Goal: Task Accomplishment & Management: Manage account settings

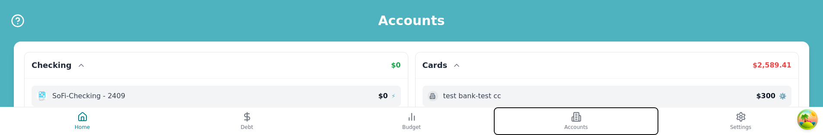
click at [537, 122] on button "Accounts" at bounding box center [576, 121] width 165 height 28
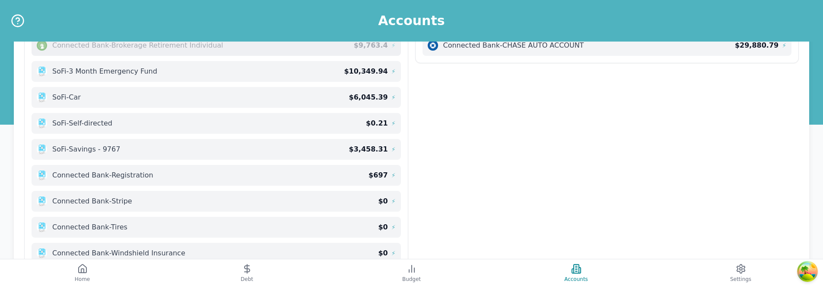
scroll to position [277, 0]
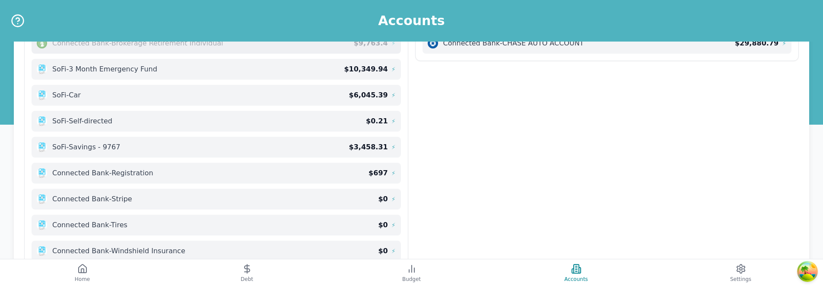
click at [561, 131] on div "Checking $ 0 SoFi - Checking - 2409 $ 0 ⚡ Cards $ 2,589.41 test bank - test cc …" at bounding box center [411, 22] width 775 height 494
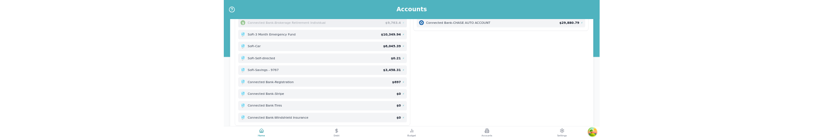
scroll to position [323, 0]
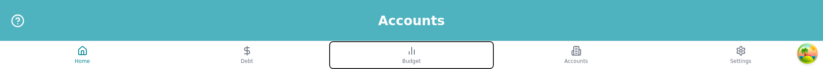
click at [476, 68] on button "Budget" at bounding box center [411, 55] width 165 height 28
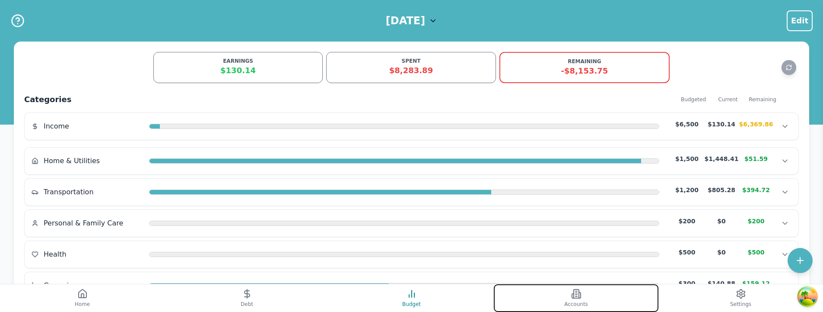
click at [587, 68] on button "Accounts" at bounding box center [576, 298] width 165 height 28
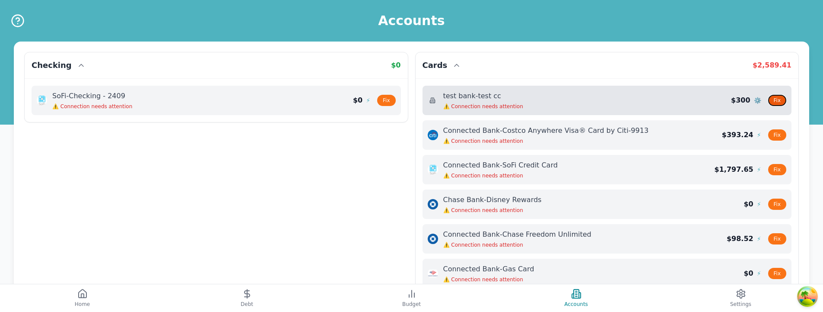
click at [780, 68] on button "Fix" at bounding box center [777, 100] width 18 height 11
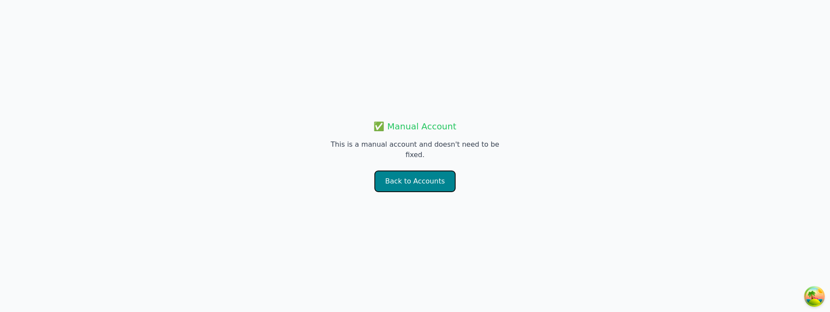
click at [421, 68] on button "Back to Accounts" at bounding box center [414, 181] width 81 height 22
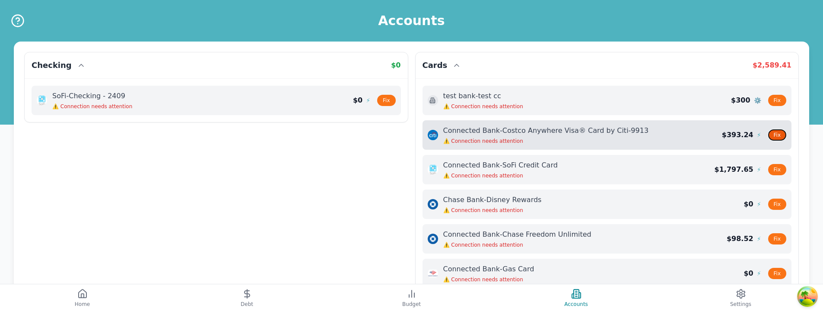
click at [779, 68] on button "Fix" at bounding box center [777, 134] width 18 height 11
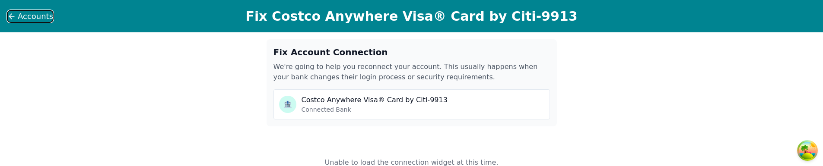
click at [14, 17] on icon at bounding box center [11, 16] width 9 height 9
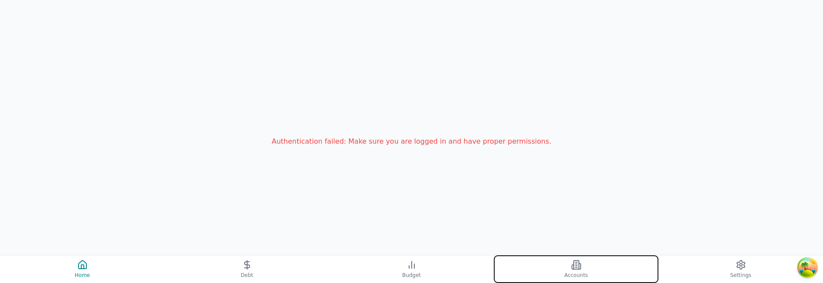
click at [568, 166] on button "Accounts" at bounding box center [576, 269] width 165 height 28
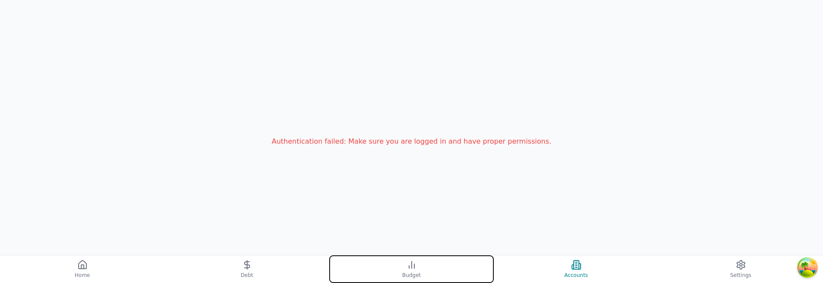
click at [451, 166] on button "Budget" at bounding box center [411, 269] width 165 height 28
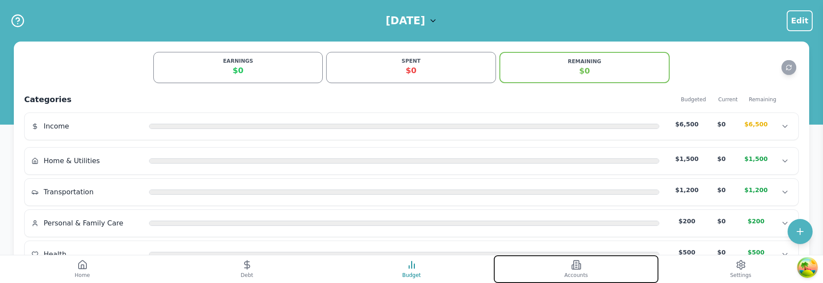
click at [551, 166] on button "Accounts" at bounding box center [576, 269] width 165 height 28
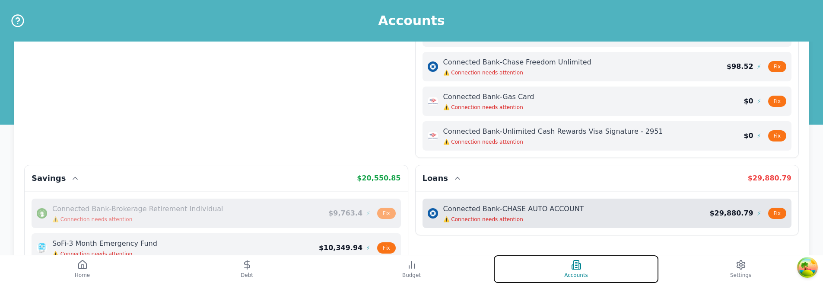
scroll to position [167, 0]
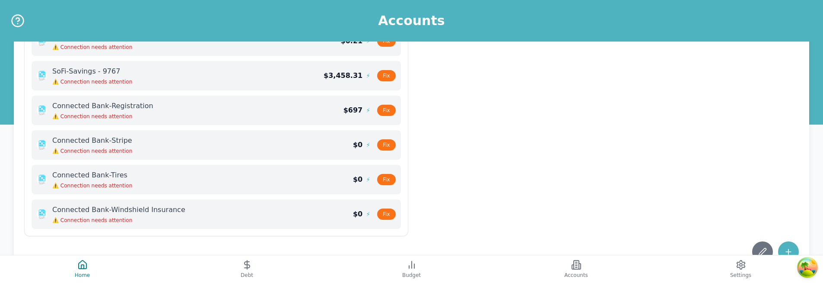
scroll to position [442, 0]
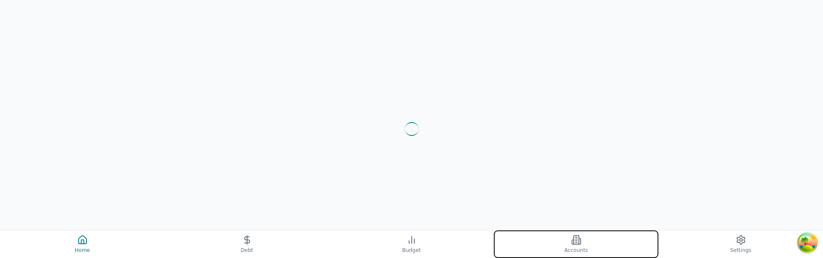
click at [576, 233] on button "Accounts" at bounding box center [576, 245] width 165 height 28
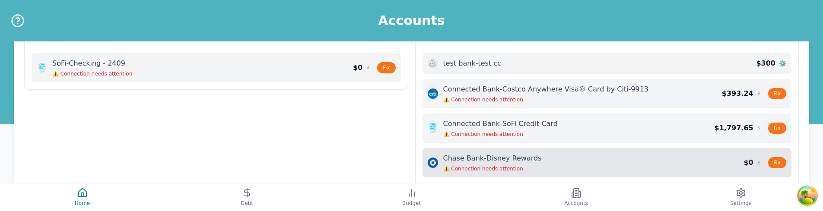
scroll to position [25, 0]
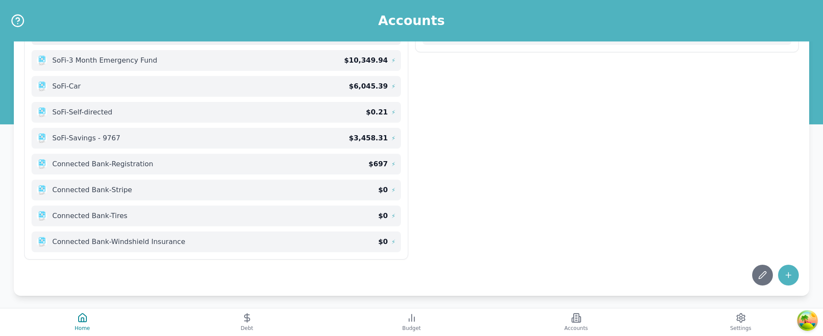
scroll to position [325, 0]
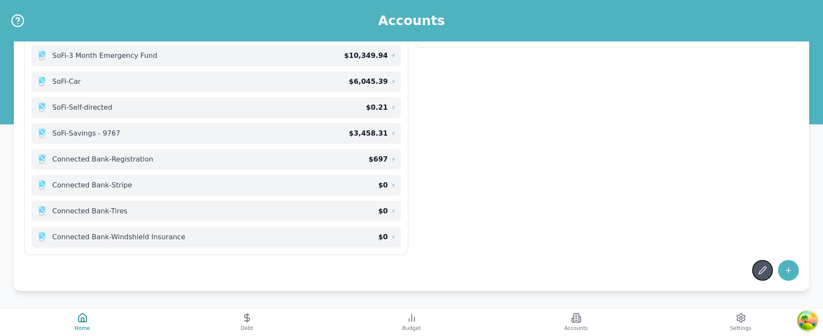
click at [762, 211] on icon at bounding box center [762, 270] width 9 height 9
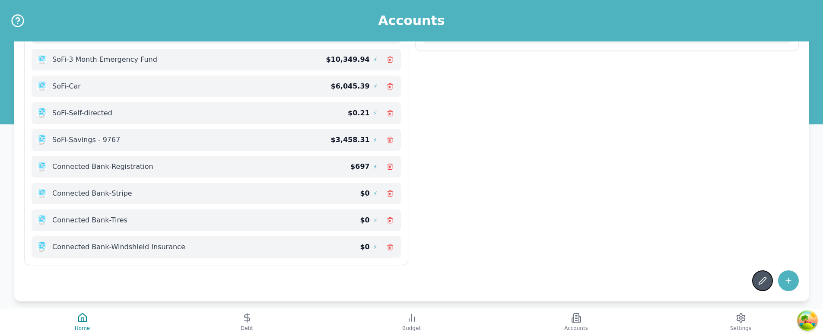
scroll to position [328, 0]
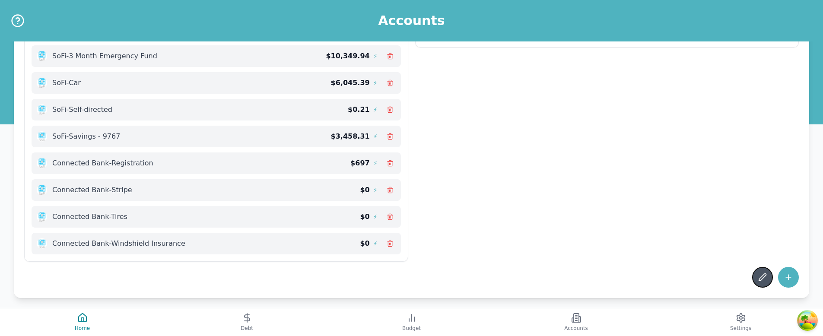
click at [762, 211] on icon at bounding box center [762, 277] width 9 height 9
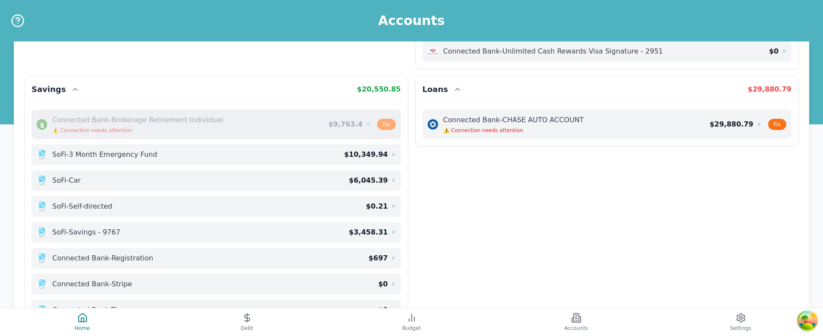
scroll to position [325, 0]
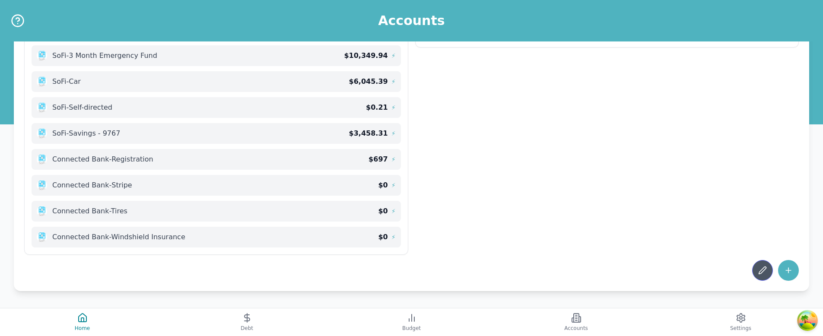
click at [758, 274] on icon at bounding box center [762, 270] width 9 height 9
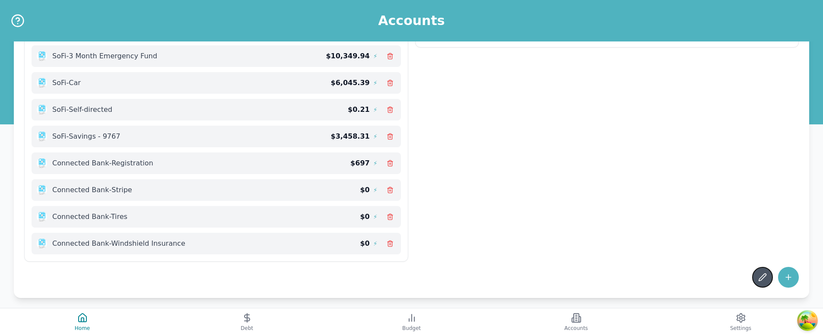
click at [758, 274] on icon at bounding box center [762, 277] width 9 height 9
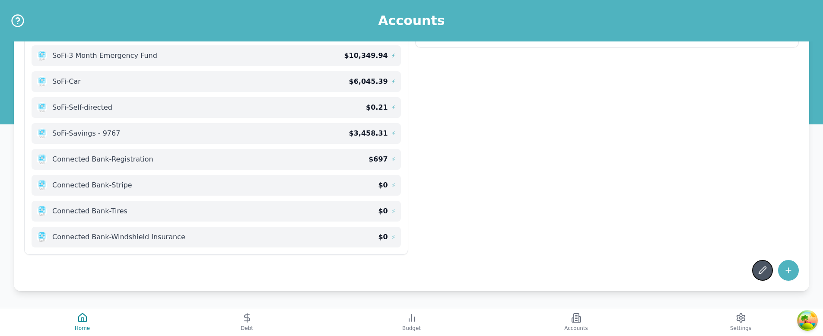
click at [759, 274] on icon at bounding box center [762, 270] width 7 height 7
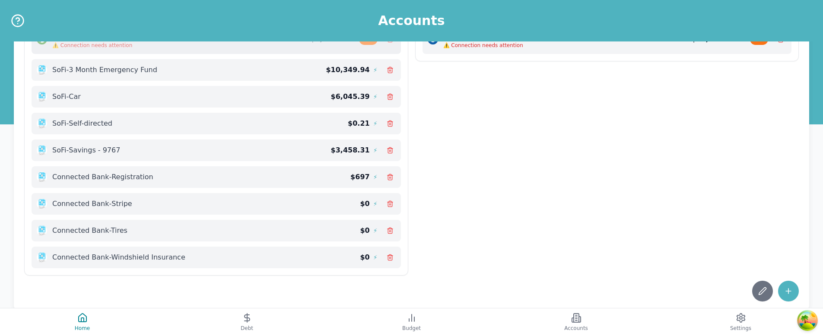
scroll to position [310, 0]
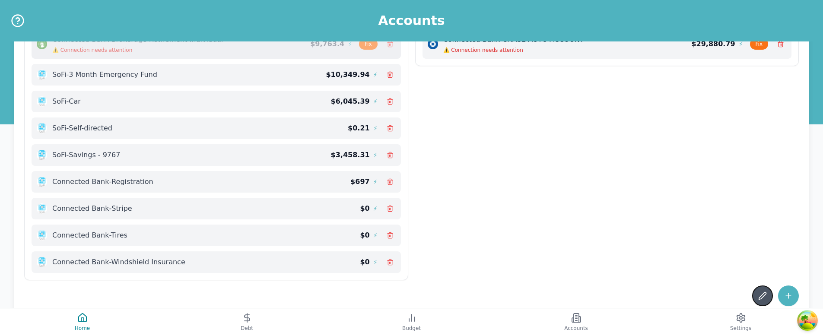
click at [761, 293] on icon at bounding box center [762, 296] width 9 height 9
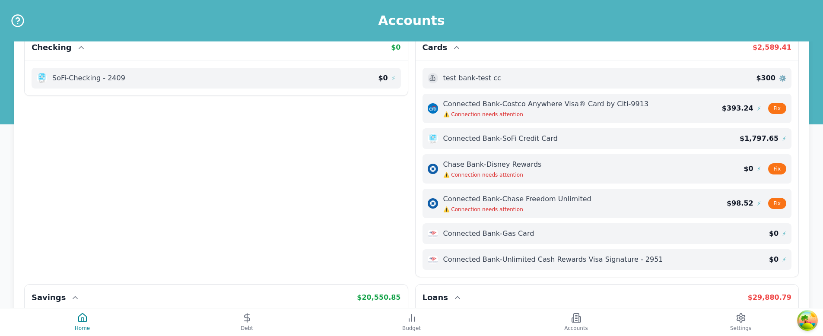
scroll to position [6, 0]
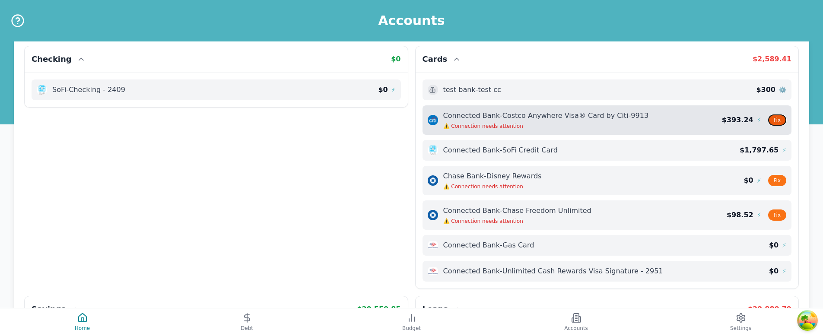
click at [776, 120] on button "Fix" at bounding box center [777, 120] width 18 height 11
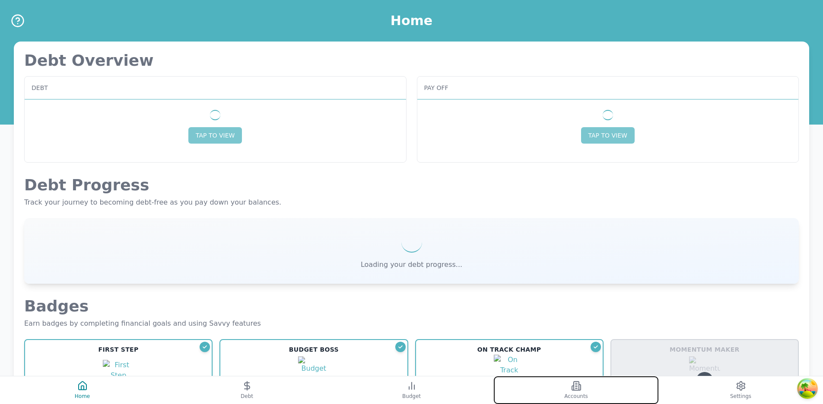
click at [579, 389] on icon at bounding box center [580, 387] width 2 height 6
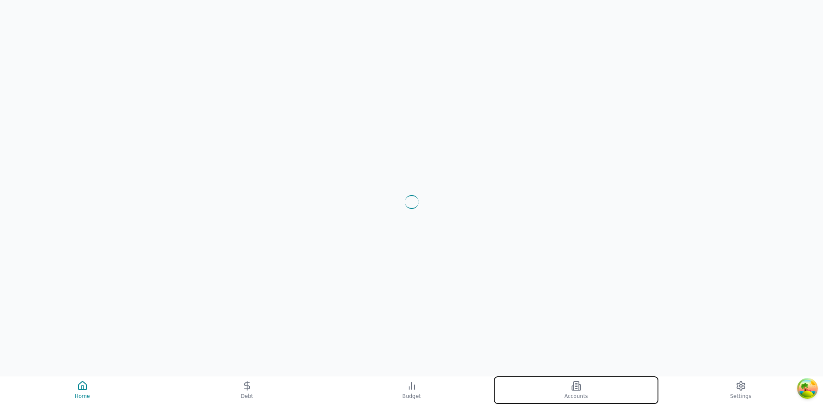
click at [574, 387] on icon at bounding box center [576, 385] width 5 height 9
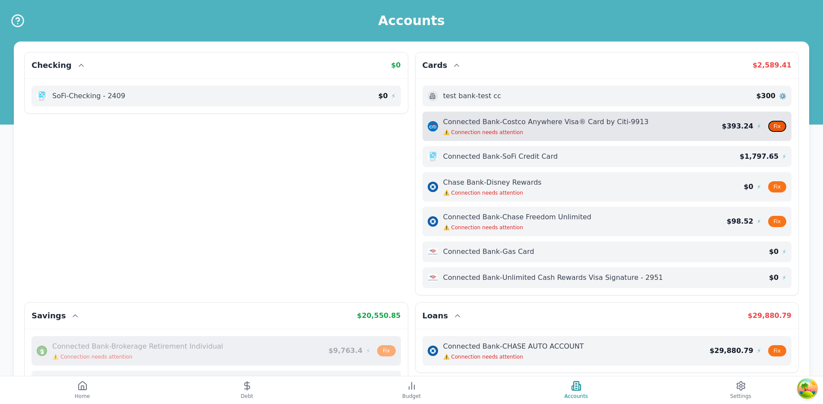
click at [776, 125] on button "Fix" at bounding box center [777, 126] width 18 height 11
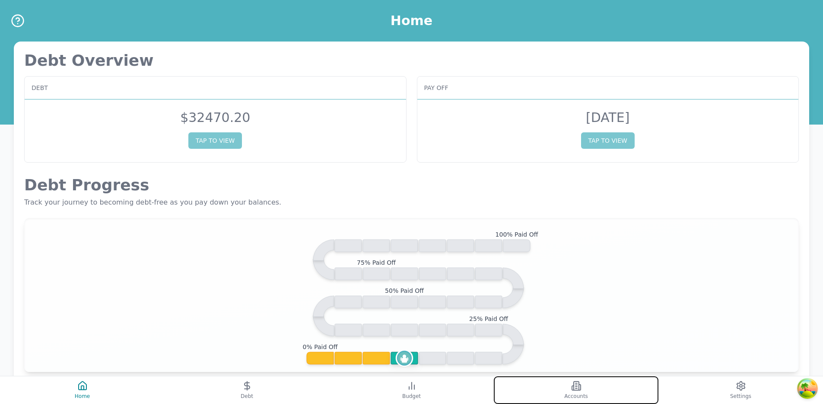
click at [564, 376] on button "Accounts" at bounding box center [576, 390] width 165 height 28
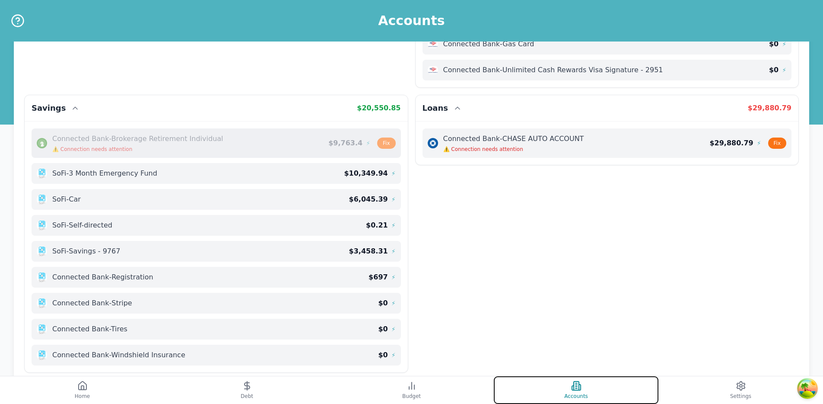
scroll to position [258, 0]
